Goal: Task Accomplishment & Management: Manage account settings

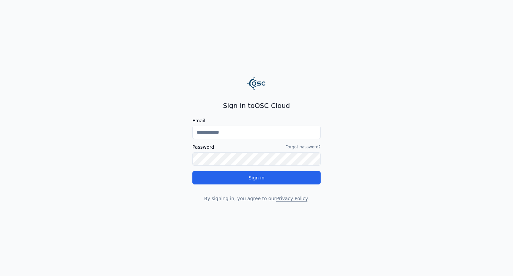
click at [240, 134] on input "Email" at bounding box center [257, 132] width 128 height 13
type input "**********"
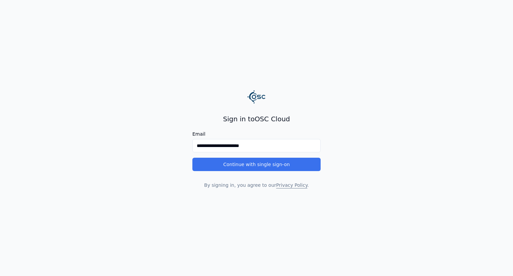
click at [254, 166] on button "Continue with single sign-on" at bounding box center [257, 164] width 128 height 13
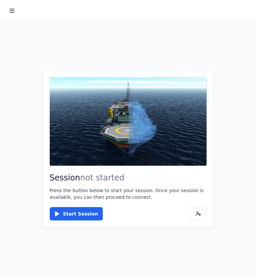
click at [11, 13] on icon at bounding box center [12, 10] width 7 height 7
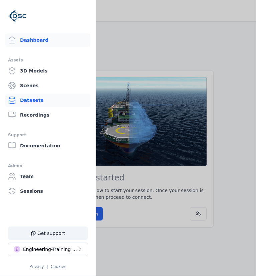
click at [36, 101] on link "Datasets" at bounding box center [47, 100] width 85 height 13
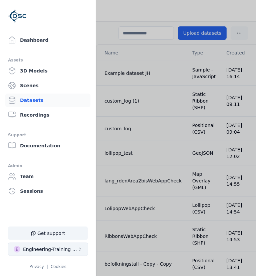
drag, startPoint x: 135, startPoint y: 108, endPoint x: 38, endPoint y: 254, distance: 175.1
click at [38, 254] on button "E Engineering-Training (SSO Staging)" at bounding box center [48, 249] width 80 height 13
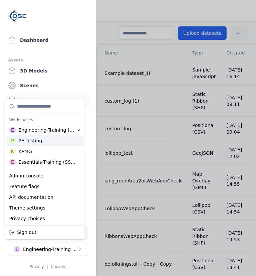
click at [36, 140] on div "PE Testing" at bounding box center [30, 140] width 24 height 7
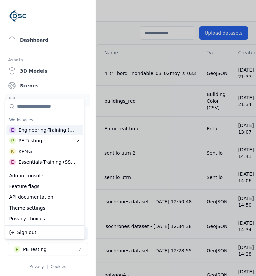
click at [139, 86] on html "Support Dashboard Assets 3D Models Scenes Datasets Recordings Support Documenta…" at bounding box center [128, 138] width 256 height 276
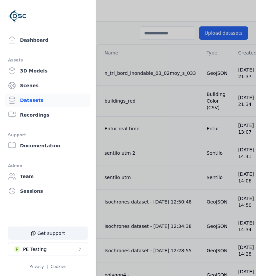
click at [129, 69] on div at bounding box center [128, 138] width 256 height 276
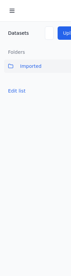
click at [30, 67] on span "Imported" at bounding box center [30, 66] width 21 height 8
click at [37, 118] on div "Folders Imported Edit list" at bounding box center [48, 189] width 96 height 290
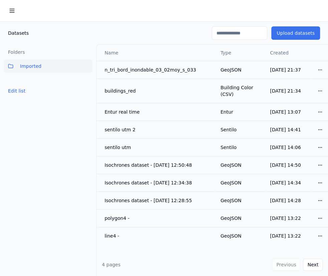
click at [294, 36] on button "Upload datasets" at bounding box center [295, 32] width 49 height 13
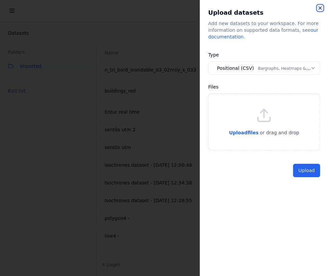
click at [318, 8] on icon "button" at bounding box center [320, 7] width 5 height 5
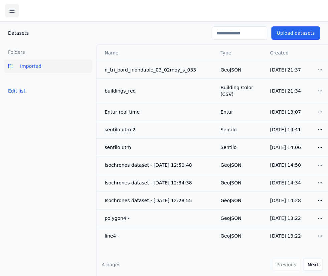
click at [13, 11] on line at bounding box center [12, 11] width 4 height 0
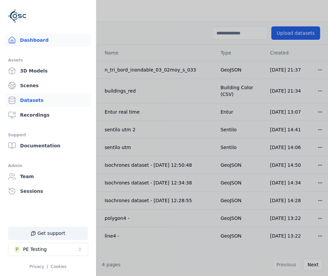
click at [42, 44] on link "Dashboard" at bounding box center [47, 39] width 85 height 13
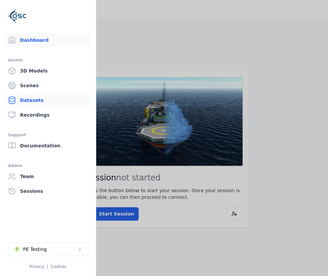
click at [28, 96] on link "Datasets" at bounding box center [47, 100] width 85 height 13
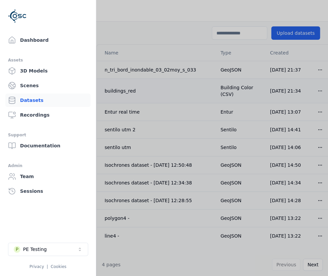
click at [144, 88] on div at bounding box center [164, 138] width 328 height 276
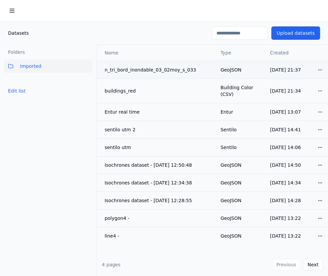
click at [314, 67] on html "Support Dashboard Assets 3D Models Scenes Datasets Recordings Support Documenta…" at bounding box center [164, 138] width 328 height 276
click at [294, 84] on div "Rename" at bounding box center [299, 84] width 39 height 11
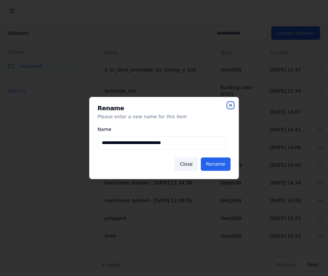
click at [232, 104] on icon "button" at bounding box center [230, 105] width 3 height 3
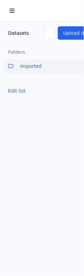
click at [32, 68] on span "Imported" at bounding box center [30, 66] width 21 height 8
click at [48, 144] on div "Folders Imported Edit list" at bounding box center [48, 189] width 96 height 290
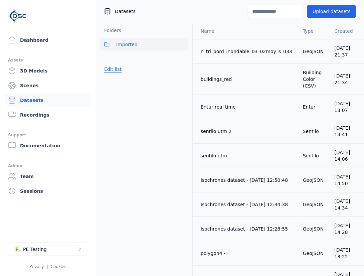
click at [115, 67] on button "Edit list" at bounding box center [112, 69] width 25 height 12
click at [114, 70] on link "Create folder" at bounding box center [119, 69] width 31 height 7
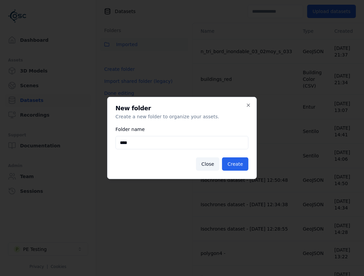
type input "****"
click at [222, 157] on button "Create" at bounding box center [235, 163] width 26 height 13
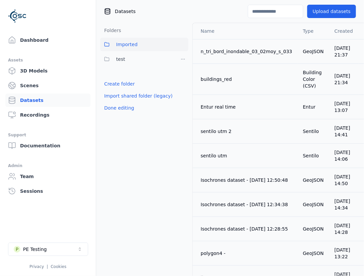
click at [144, 111] on div "Done editing" at bounding box center [144, 108] width 88 height 12
click at [125, 111] on button "Done editing" at bounding box center [119, 108] width 38 height 12
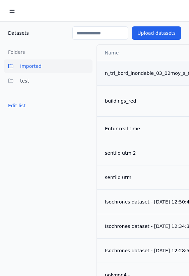
click at [150, 74] on div "n_tri_bord_inondable_03_02moy_s_033" at bounding box center [151, 73] width 92 height 7
click at [159, 72] on div "n_tri_bord_inondable_03_02moy_s_033" at bounding box center [151, 73] width 92 height 7
click at [128, 70] on div "n_tri_bord_inondable_03_02moy_s_033" at bounding box center [151, 73] width 92 height 7
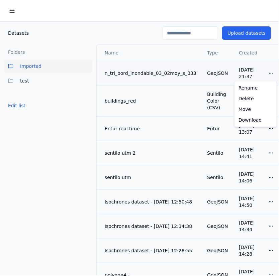
click at [269, 77] on html "Support Dashboard Assets 3D Models Scenes Datasets Recordings Support Documenta…" at bounding box center [139, 138] width 279 height 276
click at [247, 121] on div "Download" at bounding box center [255, 120] width 39 height 11
click at [155, 75] on div "n_tri_bord_inondable_03_02moy_s_033" at bounding box center [151, 73] width 92 height 7
click at [35, 66] on span "Imported" at bounding box center [30, 66] width 21 height 8
click at [33, 77] on button "test" at bounding box center [48, 80] width 88 height 13
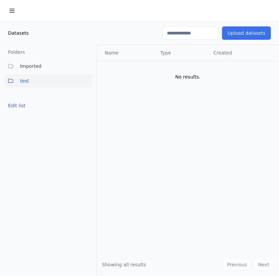
click at [235, 30] on button "Upload datasets" at bounding box center [246, 32] width 49 height 13
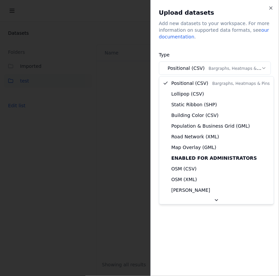
click at [221, 68] on body "**********" at bounding box center [139, 138] width 279 height 276
select select "**********"
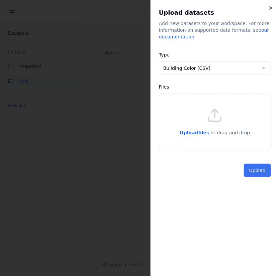
click at [253, 172] on button "Upload" at bounding box center [257, 170] width 27 height 13
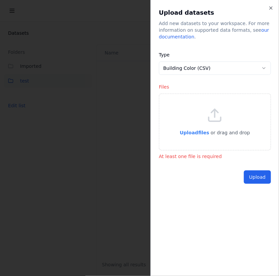
click at [203, 134] on span "Upload files" at bounding box center [193, 132] width 29 height 5
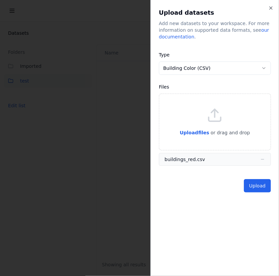
click at [249, 185] on button "Upload" at bounding box center [257, 185] width 27 height 13
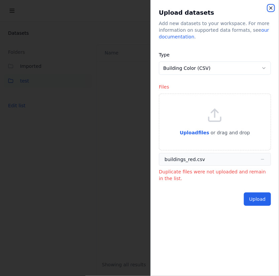
click at [268, 8] on icon "button" at bounding box center [270, 7] width 5 height 5
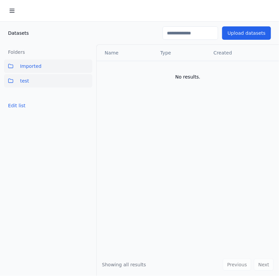
click at [46, 63] on button "Imported" at bounding box center [48, 65] width 88 height 13
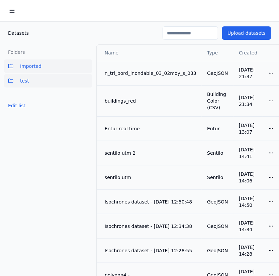
click at [30, 79] on button "test" at bounding box center [48, 80] width 88 height 13
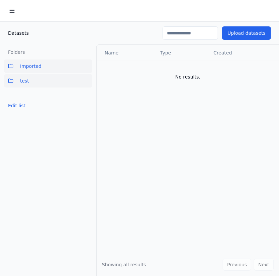
click at [34, 66] on span "Imported" at bounding box center [30, 66] width 21 height 8
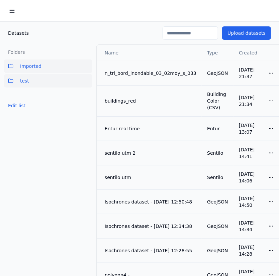
click at [30, 74] on button "test" at bounding box center [48, 80] width 88 height 13
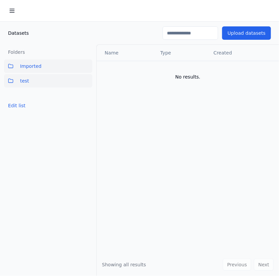
click at [53, 68] on button "Imported" at bounding box center [48, 65] width 88 height 13
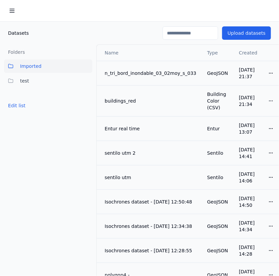
click at [12, 12] on icon at bounding box center [12, 10] width 7 height 7
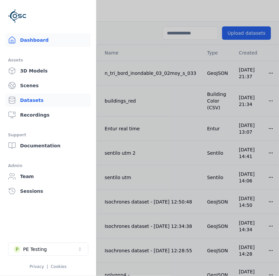
click at [28, 37] on link "Dashboard" at bounding box center [47, 39] width 85 height 13
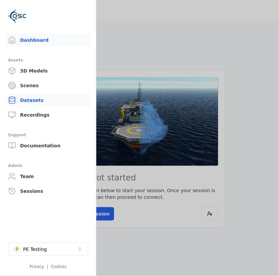
click at [30, 101] on link "Datasets" at bounding box center [47, 100] width 85 height 13
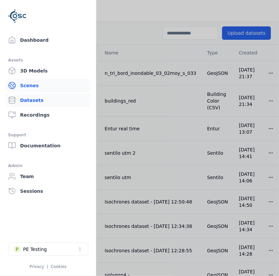
click at [34, 87] on link "Scenes" at bounding box center [47, 85] width 85 height 13
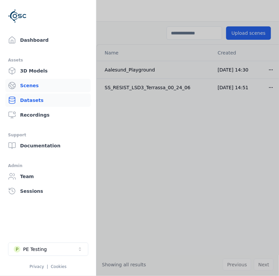
click at [30, 101] on link "Datasets" at bounding box center [47, 100] width 85 height 13
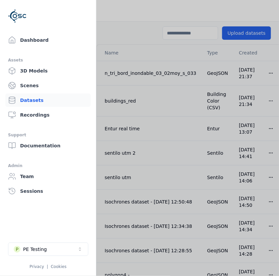
click at [154, 122] on div at bounding box center [139, 138] width 279 height 276
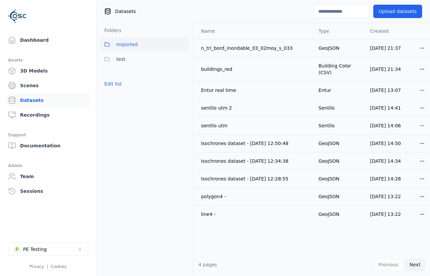
click at [414, 266] on button "Next" at bounding box center [415, 265] width 20 height 12
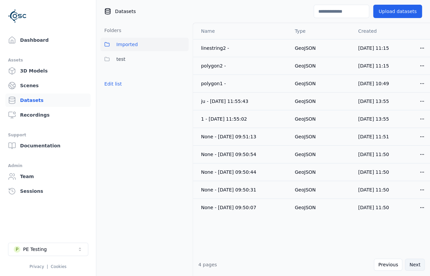
click at [414, 266] on button "Next" at bounding box center [415, 265] width 20 height 12
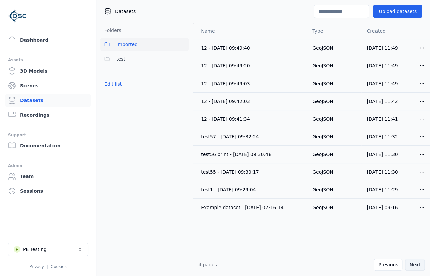
click at [414, 265] on button "Next" at bounding box center [415, 265] width 20 height 12
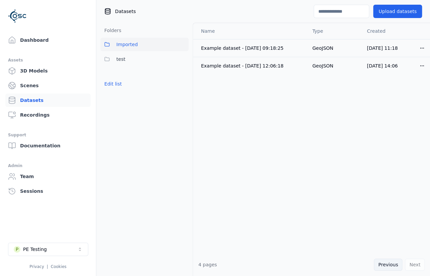
click at [396, 264] on button "Previous" at bounding box center [388, 265] width 28 height 12
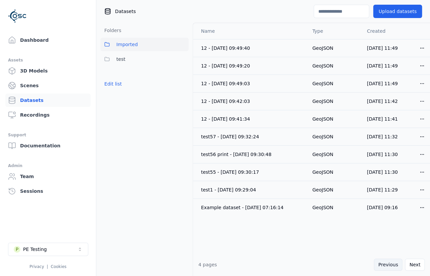
click at [395, 264] on button "Previous" at bounding box center [388, 265] width 28 height 12
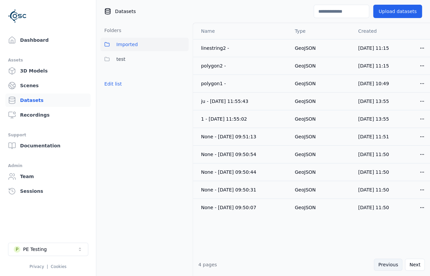
click at [395, 264] on button "Previous" at bounding box center [388, 265] width 28 height 12
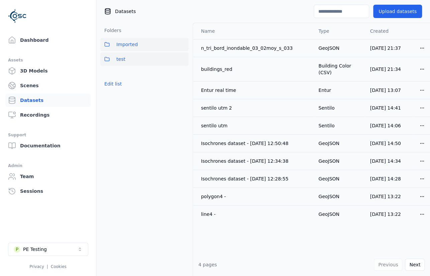
click at [119, 63] on span "test" at bounding box center [120, 59] width 9 height 8
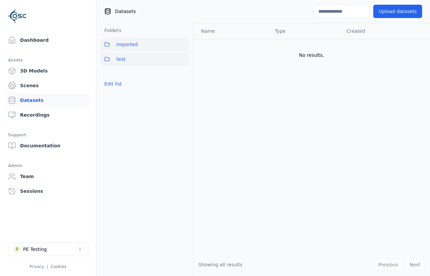
click at [129, 49] on button "Imported" at bounding box center [144, 44] width 88 height 13
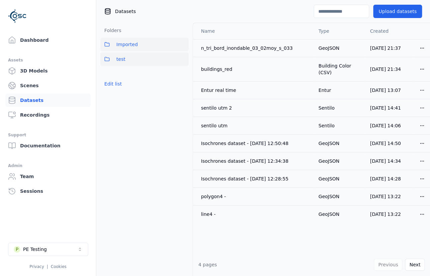
click at [127, 56] on button "test" at bounding box center [144, 58] width 88 height 13
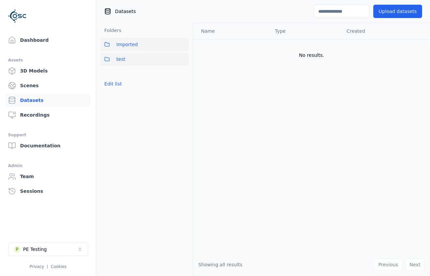
click at [127, 42] on span "Imported" at bounding box center [126, 44] width 21 height 8
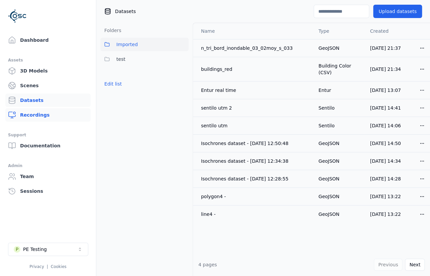
click at [33, 115] on link "Recordings" at bounding box center [47, 114] width 85 height 13
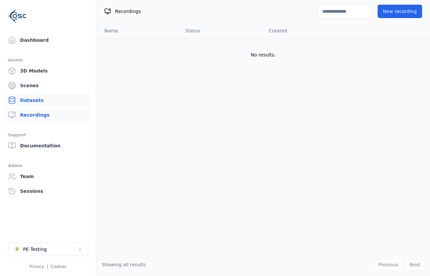
click at [32, 100] on link "Datasets" at bounding box center [47, 100] width 85 height 13
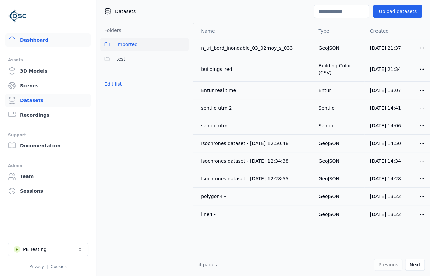
click at [36, 39] on link "Dashboard" at bounding box center [47, 39] width 85 height 13
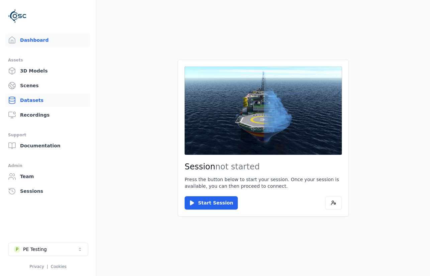
click at [33, 99] on link "Datasets" at bounding box center [47, 100] width 85 height 13
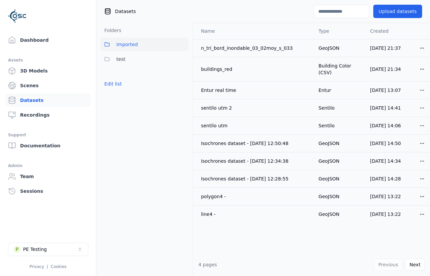
click at [342, 11] on input at bounding box center [341, 11] width 55 height 13
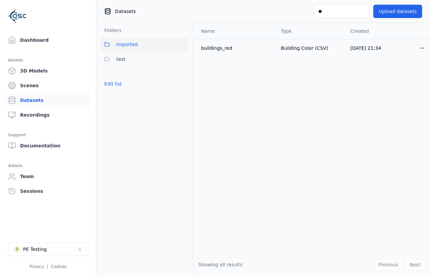
type input "*"
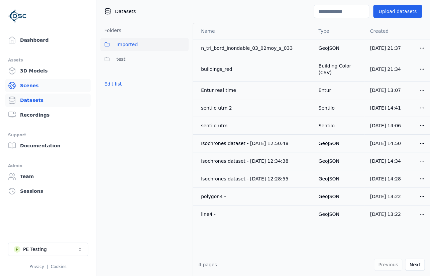
click at [33, 85] on link "Scenes" at bounding box center [47, 85] width 85 height 13
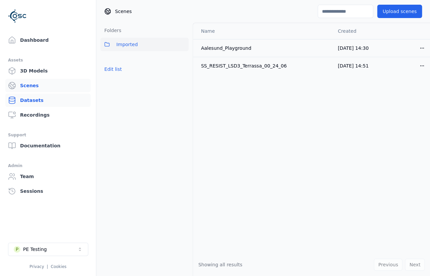
click at [30, 104] on link "Datasets" at bounding box center [47, 100] width 85 height 13
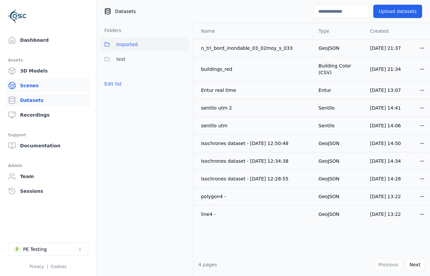
click at [38, 87] on link "Scenes" at bounding box center [47, 85] width 85 height 13
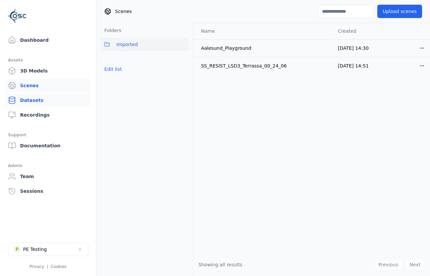
click at [38, 98] on link "Datasets" at bounding box center [47, 100] width 85 height 13
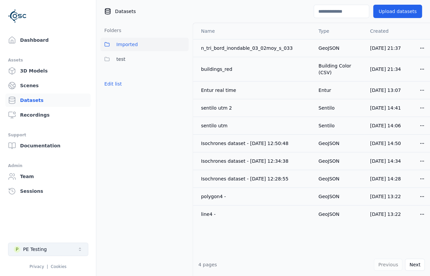
click at [70, 249] on button "P PE Testing" at bounding box center [48, 249] width 80 height 13
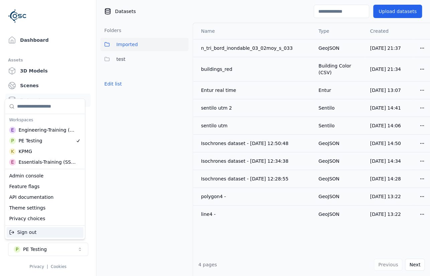
click at [144, 199] on html "Support Dashboard Assets 3D Models Scenes Datasets Recordings Support Documenta…" at bounding box center [215, 138] width 430 height 276
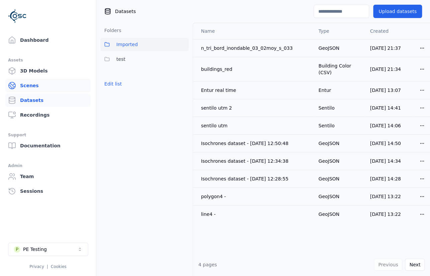
click at [31, 87] on link "Scenes" at bounding box center [47, 85] width 85 height 13
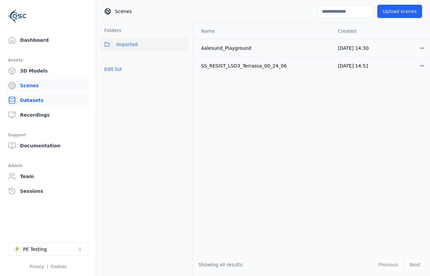
click at [28, 97] on link "Datasets" at bounding box center [47, 100] width 85 height 13
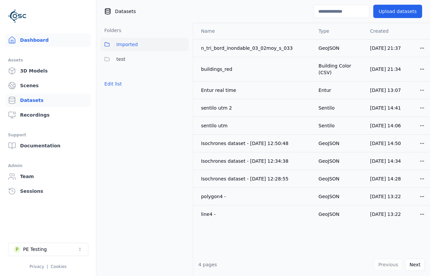
click at [35, 43] on link "Dashboard" at bounding box center [47, 39] width 85 height 13
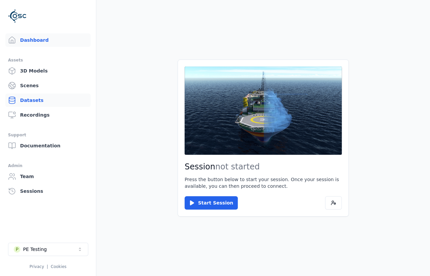
click at [33, 99] on link "Datasets" at bounding box center [47, 100] width 85 height 13
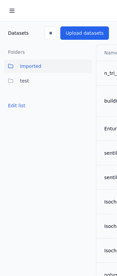
click at [70, 106] on div "Edit list" at bounding box center [48, 106] width 88 height 12
click at [23, 82] on span "test" at bounding box center [24, 81] width 9 height 8
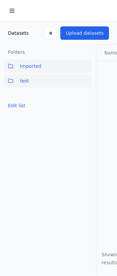
click at [31, 67] on span "Imported" at bounding box center [30, 66] width 21 height 8
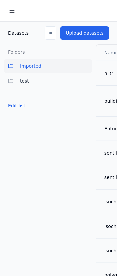
click at [7, 11] on button at bounding box center [11, 10] width 13 height 13
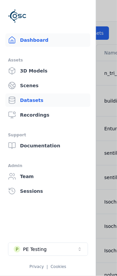
click at [28, 37] on link "Dashboard" at bounding box center [47, 39] width 85 height 13
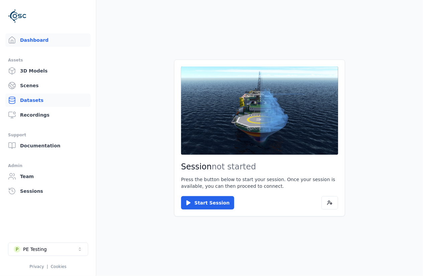
click at [38, 100] on link "Datasets" at bounding box center [47, 100] width 85 height 13
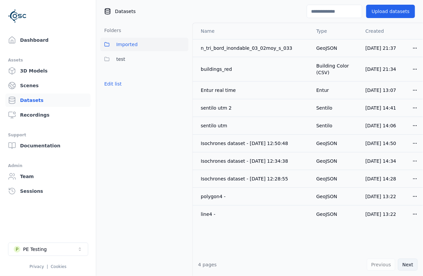
click at [404, 264] on button "Next" at bounding box center [408, 265] width 20 height 12
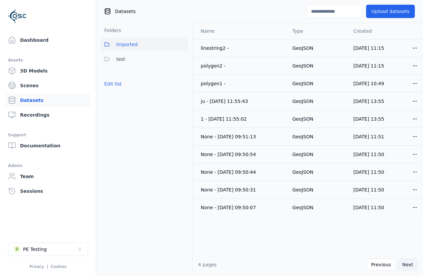
click at [404, 264] on button "Next" at bounding box center [408, 265] width 20 height 12
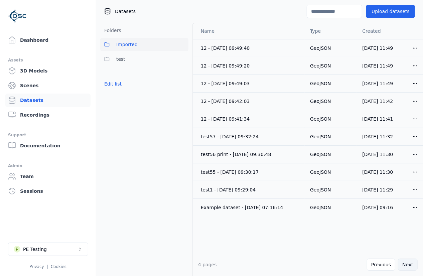
click at [404, 264] on button "Next" at bounding box center [408, 265] width 20 height 12
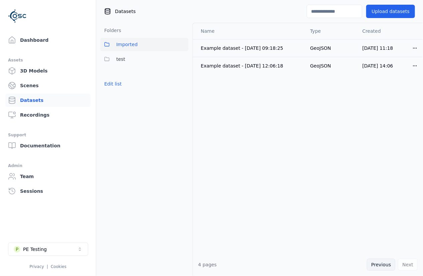
click at [390, 263] on button "Previous" at bounding box center [381, 265] width 28 height 12
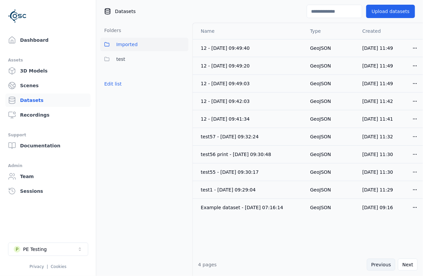
click at [390, 263] on button "Previous" at bounding box center [381, 265] width 28 height 12
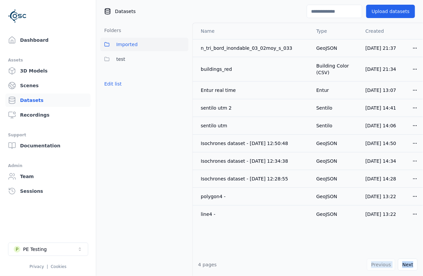
click at [390, 263] on div "Previous Next" at bounding box center [392, 265] width 51 height 12
click at [389, 264] on div "Previous Next" at bounding box center [392, 265] width 51 height 12
click at [72, 246] on button "P PE Testing" at bounding box center [48, 249] width 80 height 13
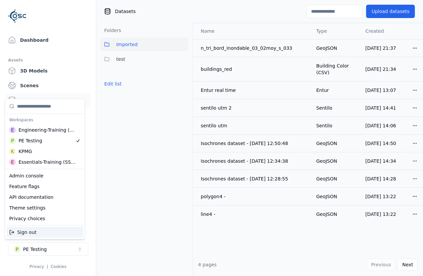
click at [33, 230] on div "Sign out" at bounding box center [44, 232] width 77 height 11
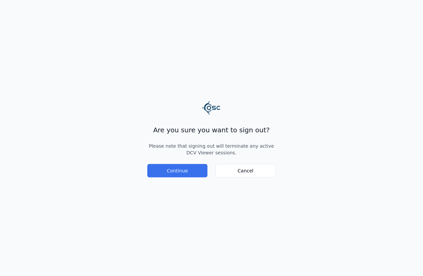
click at [182, 169] on button "Continue" at bounding box center [177, 170] width 60 height 13
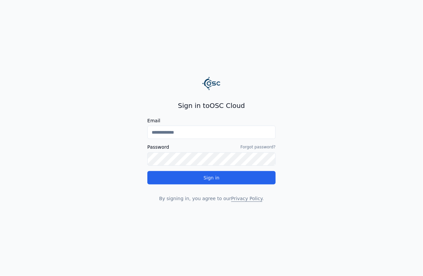
click at [176, 129] on input "Email" at bounding box center [211, 132] width 128 height 13
type input "**********"
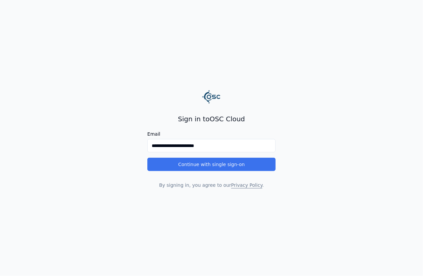
click at [205, 163] on button "Continue with single sign-on" at bounding box center [211, 164] width 128 height 13
